Goal: Transaction & Acquisition: Subscribe to service/newsletter

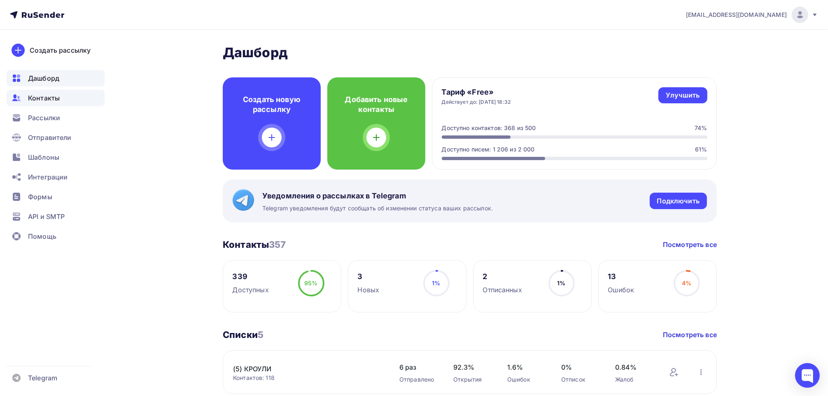
click at [46, 102] on span "Контакты" at bounding box center [44, 98] width 32 height 10
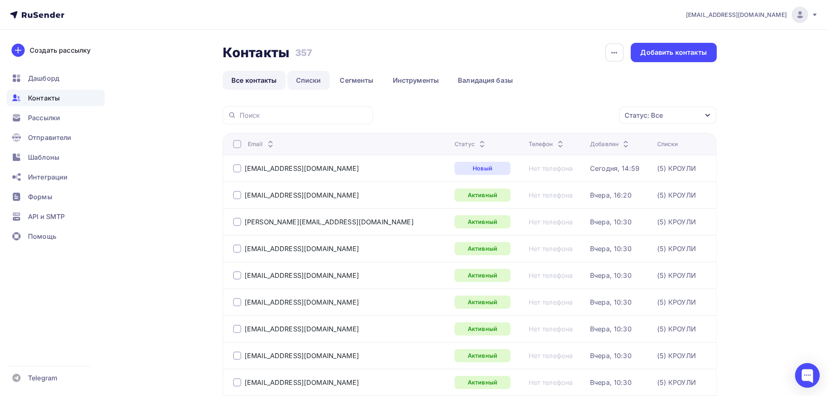
click at [306, 78] on link "Списки" at bounding box center [308, 80] width 42 height 19
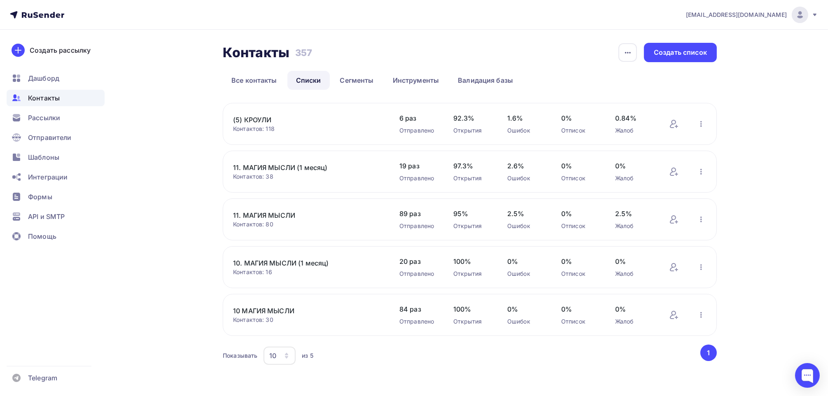
click at [256, 121] on link "(5) КРОУЛИ" at bounding box center [303, 120] width 140 height 10
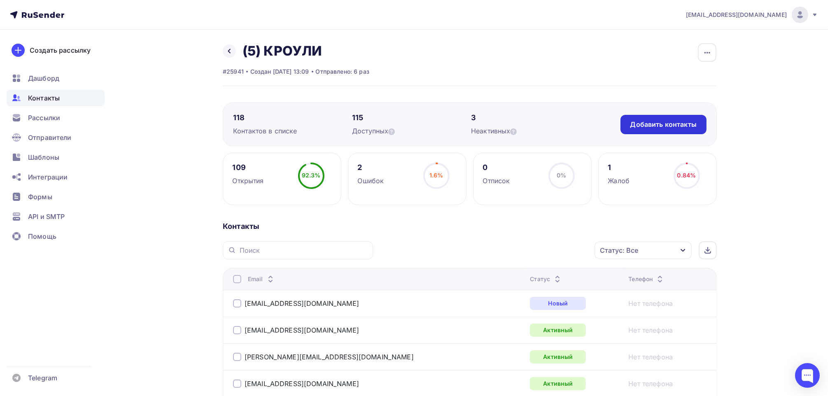
click at [647, 121] on div "Добавить контакты" at bounding box center [664, 124] width 66 height 9
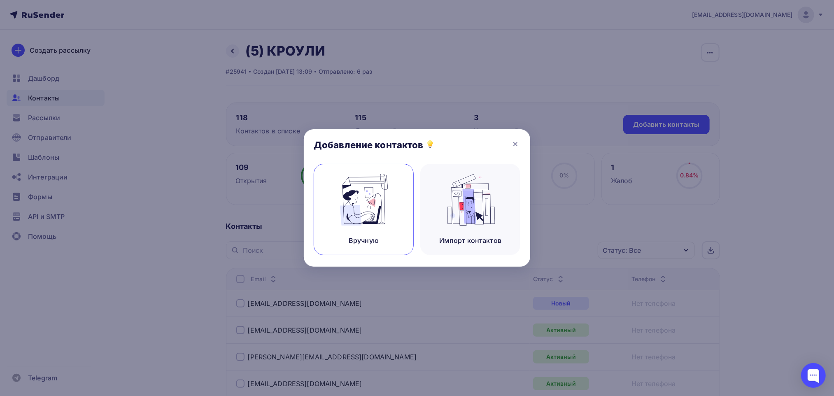
click at [360, 224] on img at bounding box center [363, 200] width 55 height 52
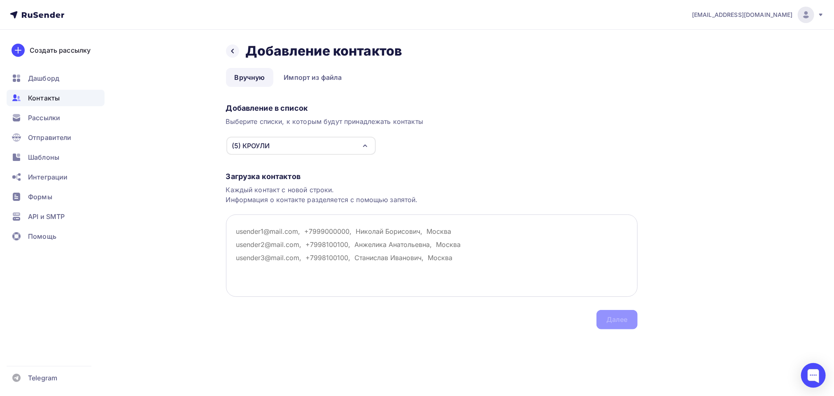
click at [292, 232] on textarea at bounding box center [432, 256] width 412 height 82
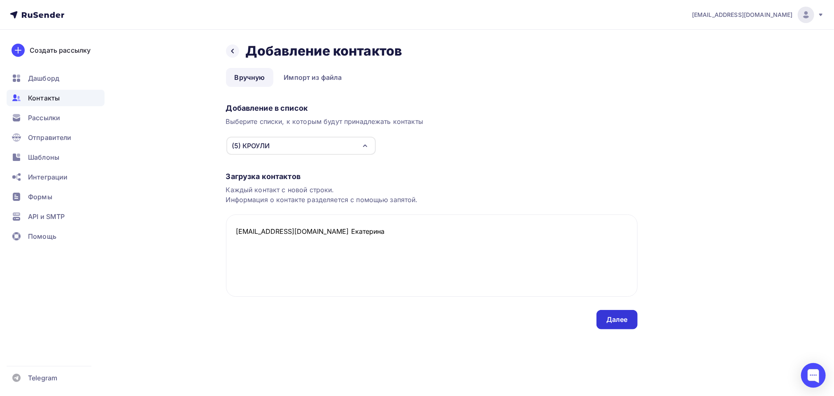
type textarea "[EMAIL_ADDRESS][DOMAIN_NAME] Екатерина"
click at [607, 320] on div "Далее" at bounding box center [617, 319] width 21 height 9
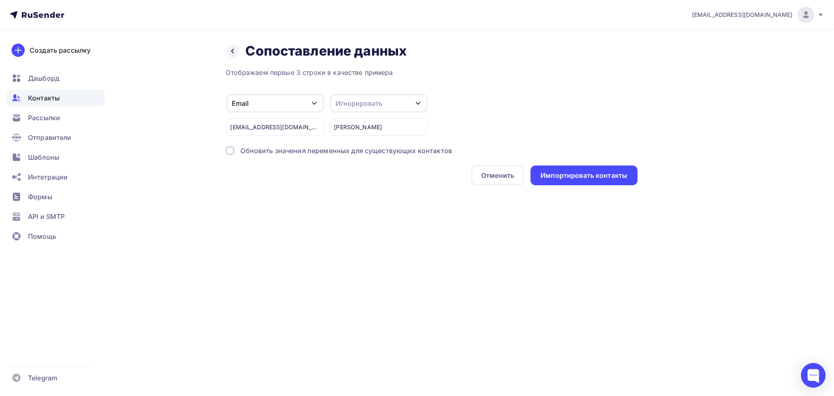
click at [381, 100] on div "Игнорировать" at bounding box center [359, 103] width 47 height 10
click at [354, 101] on div "Имя" at bounding box center [364, 100] width 48 height 10
click at [569, 175] on div "Импортировать контакты" at bounding box center [584, 175] width 87 height 9
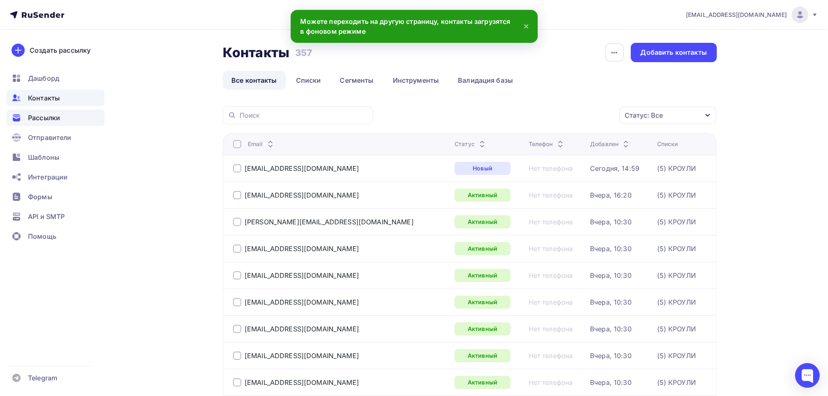
click at [53, 119] on span "Рассылки" at bounding box center [44, 118] width 32 height 10
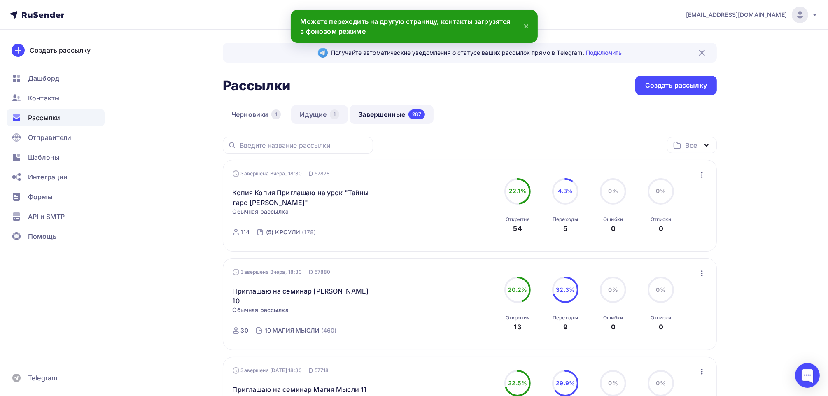
click at [326, 118] on link "Идущие 1" at bounding box center [319, 114] width 57 height 19
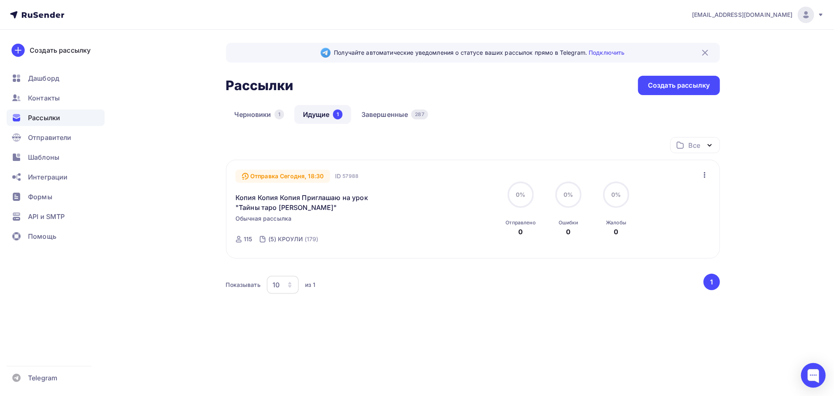
click at [703, 175] on icon "button" at bounding box center [705, 175] width 10 height 10
click at [667, 212] on div "Отменить рассылку" at bounding box center [657, 213] width 104 height 10
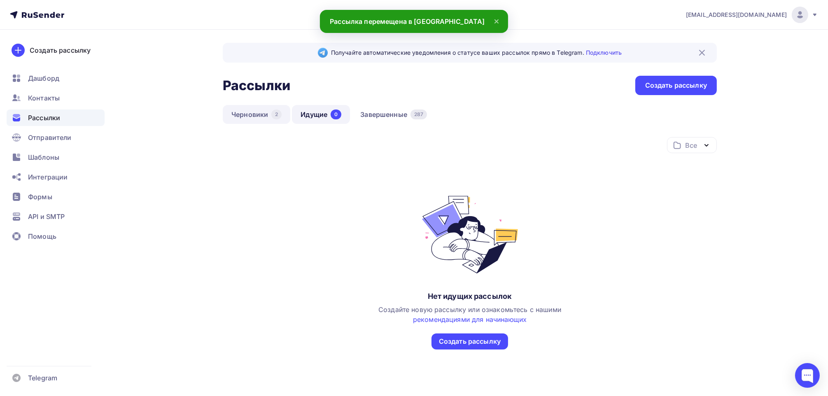
click at [262, 121] on link "Черновики 2" at bounding box center [257, 114] width 68 height 19
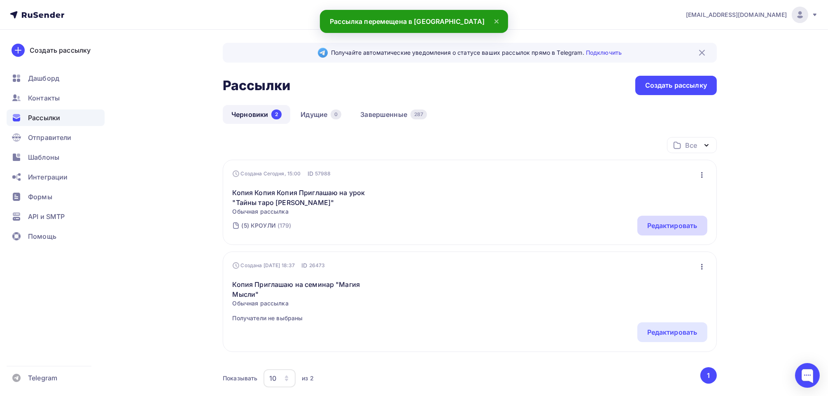
click at [694, 226] on div "Редактировать" at bounding box center [672, 226] width 50 height 10
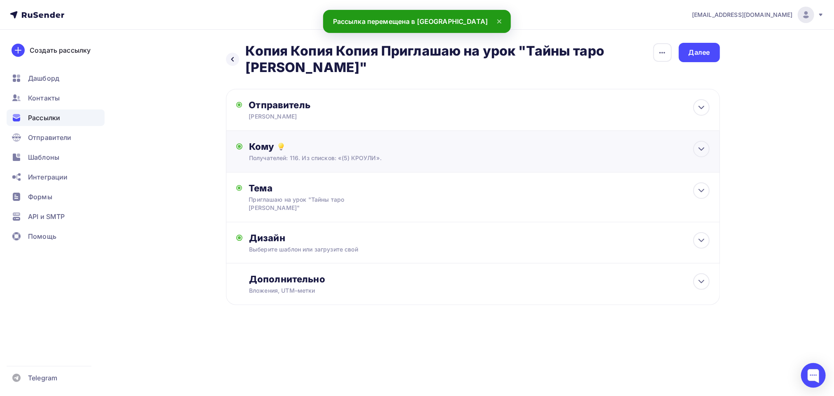
click at [273, 148] on div "Кому" at bounding box center [479, 147] width 460 height 12
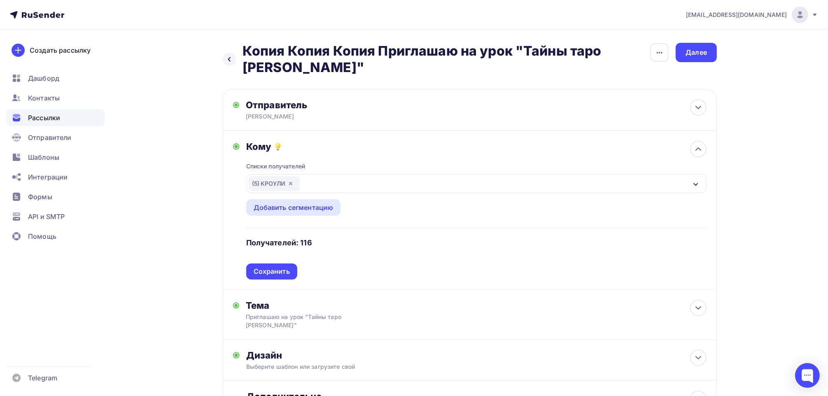
click at [290, 186] on icon "button" at bounding box center [290, 183] width 7 height 7
click at [289, 185] on div "Выберите список" at bounding box center [281, 183] width 64 height 15
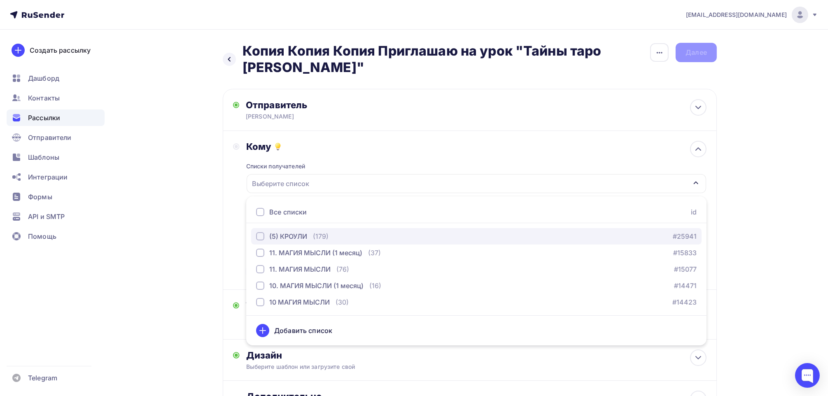
click at [285, 236] on div "(5) КРОУЛИ" at bounding box center [288, 236] width 38 height 10
click at [343, 158] on div "Списки получателей (5) КРОУЛИ Все списки id (5) КРОУЛИ (179) #25941 11. МАГИЯ М…" at bounding box center [476, 215] width 460 height 127
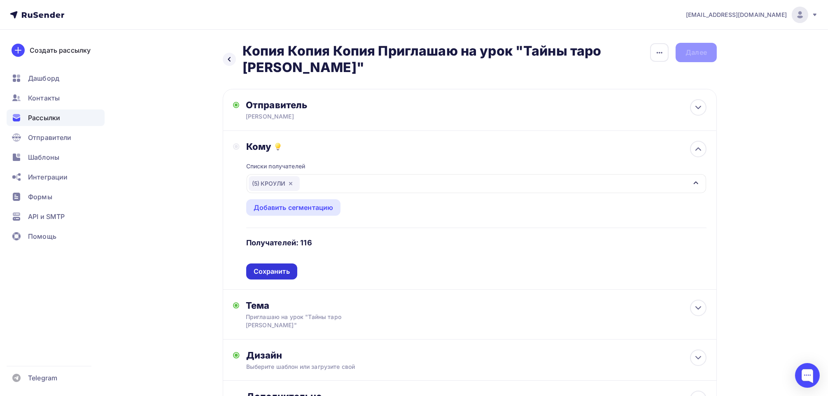
click at [269, 272] on div "Сохранить" at bounding box center [272, 271] width 36 height 9
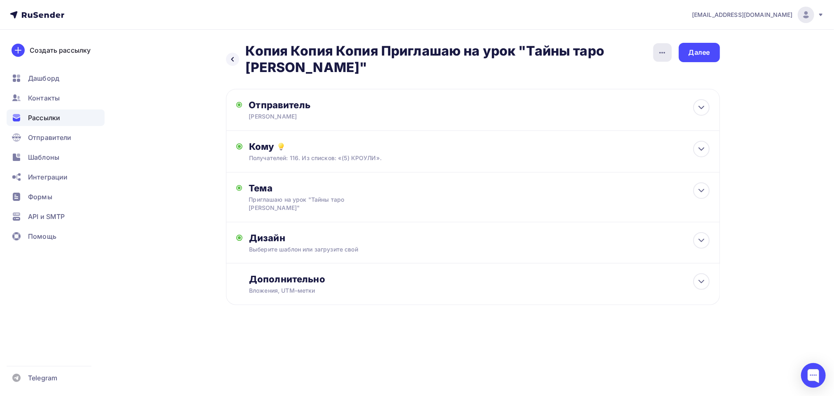
click at [663, 54] on icon "button" at bounding box center [663, 53] width 10 height 10
click at [609, 96] on div "Переименовать рассылку" at bounding box center [619, 94] width 102 height 10
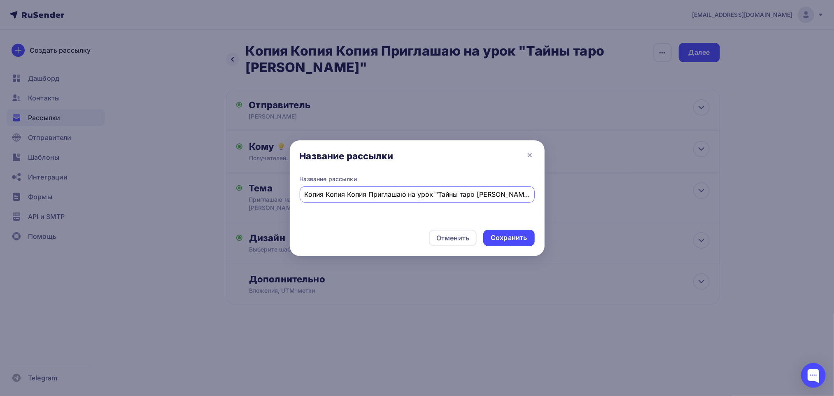
drag, startPoint x: 364, startPoint y: 195, endPoint x: 278, endPoint y: 196, distance: 85.3
click at [278, 196] on div "Название рассылки Название рассылки Копия Копия Копия Приглашаю на урок "Тайны …" at bounding box center [417, 198] width 834 height 396
type input "Приглашаю на урок "Тайны таро [PERSON_NAME]""
click at [514, 241] on div "Сохранить" at bounding box center [509, 237] width 36 height 9
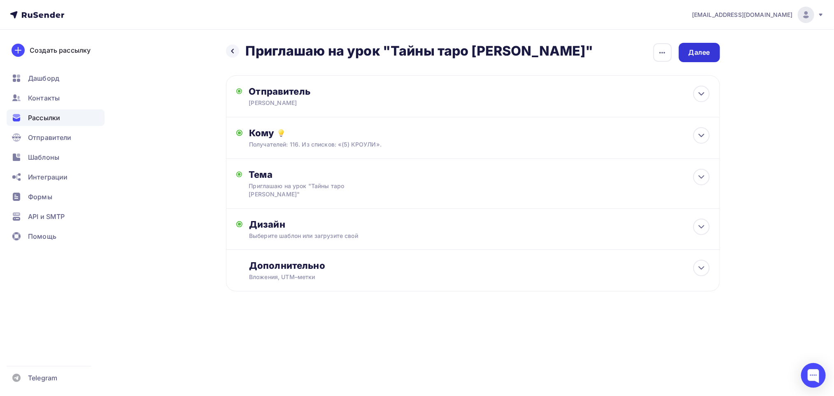
click at [698, 52] on div "Далее" at bounding box center [699, 52] width 21 height 9
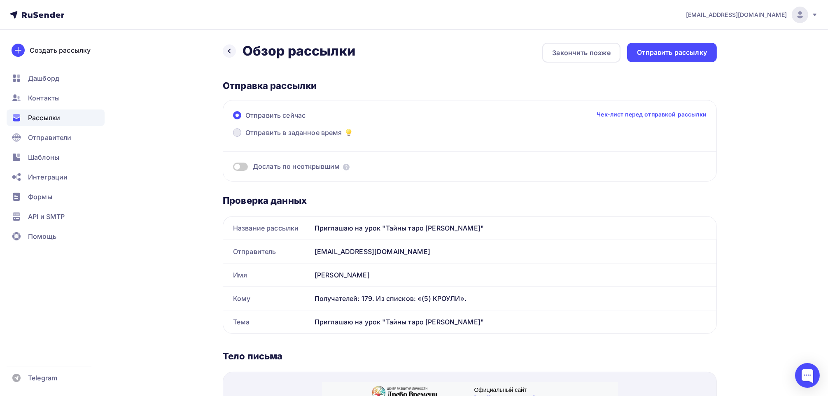
click at [236, 130] on span at bounding box center [237, 132] width 8 height 8
click at [245, 138] on input "Отправить в заданное время" at bounding box center [245, 138] width 0 height 0
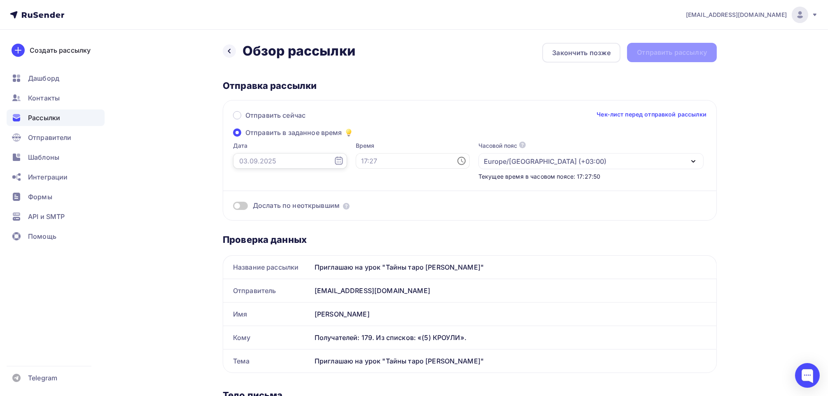
click at [264, 159] on input "text" at bounding box center [290, 161] width 114 height 16
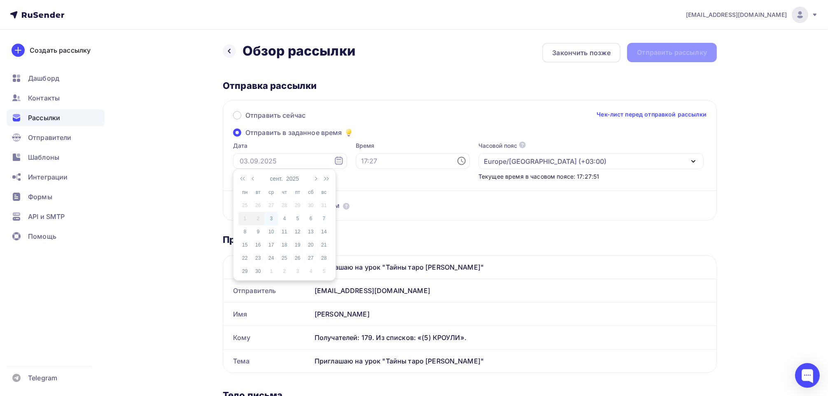
click at [271, 216] on div "3" at bounding box center [271, 218] width 13 height 7
type input "[DATE]"
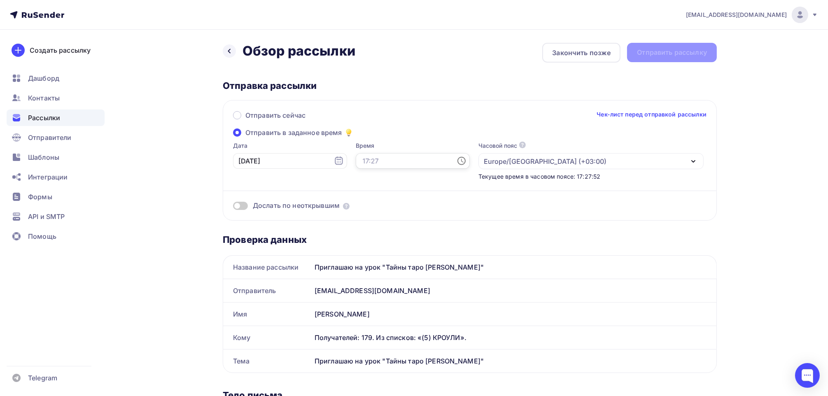
click at [365, 159] on input "text" at bounding box center [413, 161] width 114 height 16
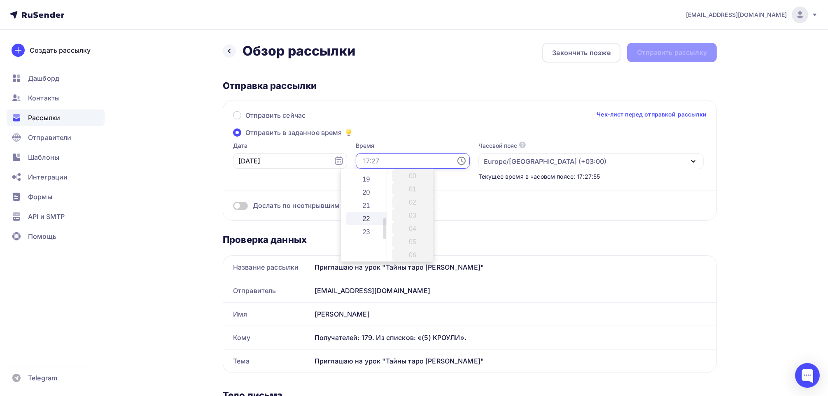
scroll to position [206, 0]
click at [365, 210] on li "18" at bounding box center [367, 207] width 42 height 13
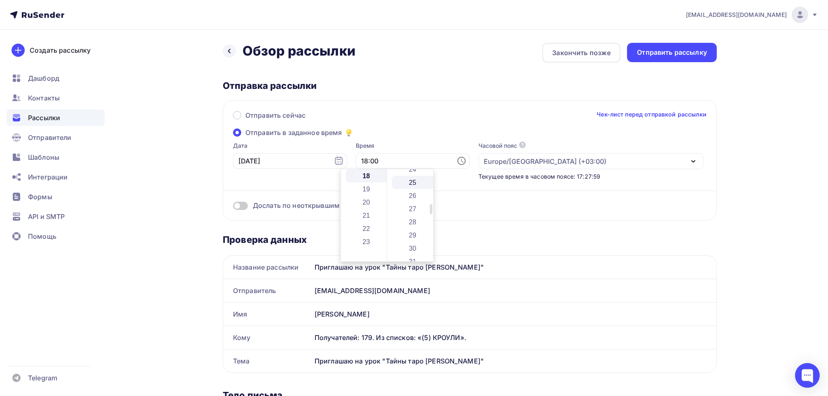
scroll to position [329, 0]
click at [410, 245] on li "30" at bounding box center [413, 241] width 42 height 13
type input "18:30"
click at [408, 122] on div "Отправить сейчас Чек-лист перед отправкой рассылки" at bounding box center [470, 118] width 474 height 17
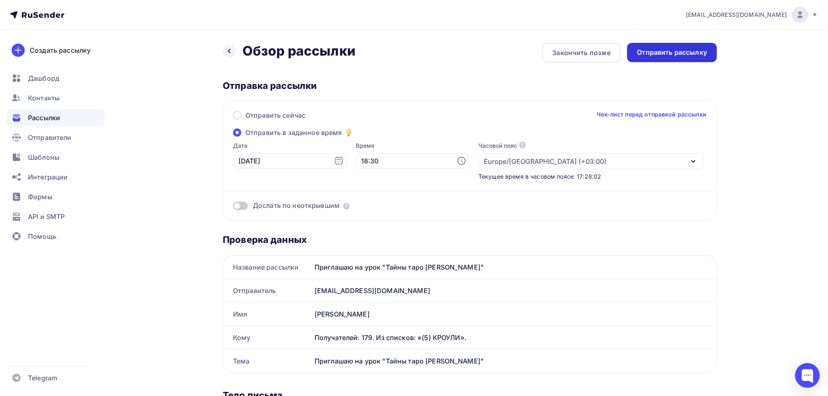
click at [687, 56] on div "Отправить рассылку" at bounding box center [672, 52] width 70 height 9
